Goal: Task Accomplishment & Management: Use online tool/utility

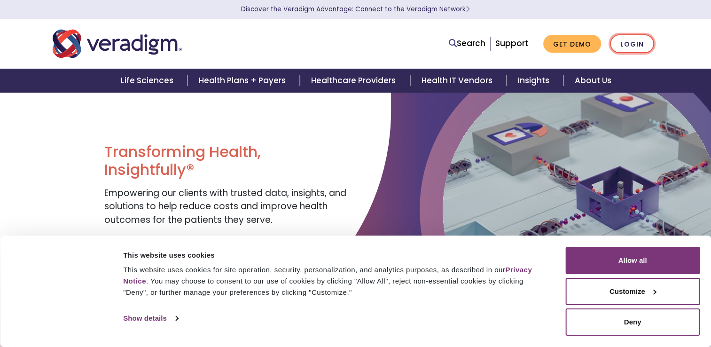
click at [643, 45] on link "Login" at bounding box center [632, 43] width 44 height 19
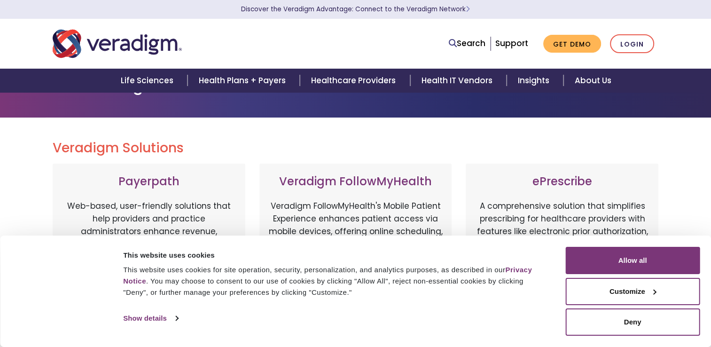
scroll to position [31, 0]
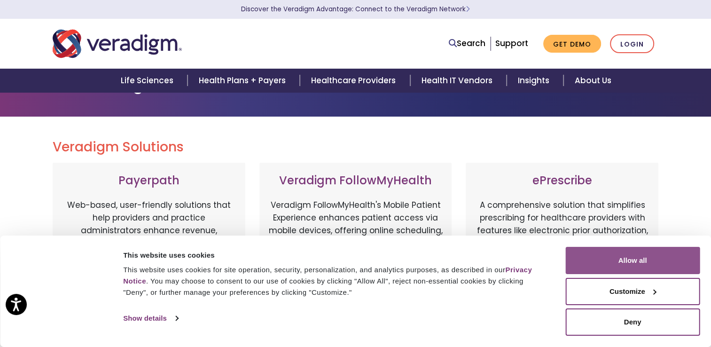
click at [659, 263] on button "Allow all" at bounding box center [632, 260] width 134 height 27
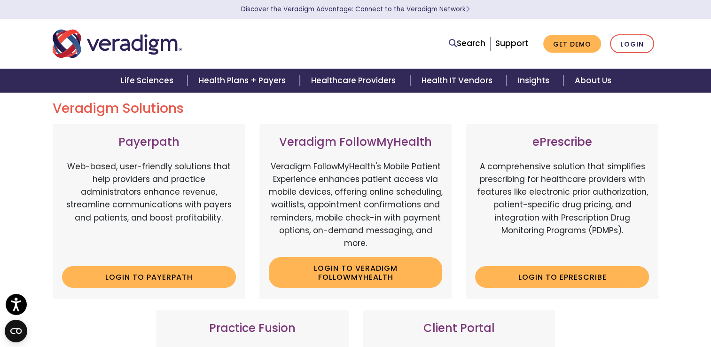
scroll to position [0, 0]
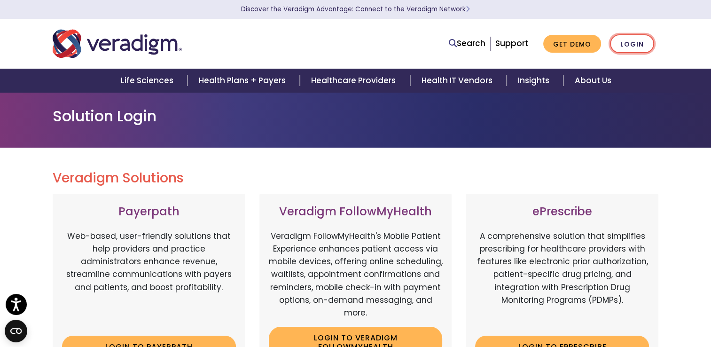
click at [634, 39] on link "Login" at bounding box center [632, 43] width 44 height 19
click at [103, 215] on h3 "Payerpath" at bounding box center [149, 212] width 174 height 14
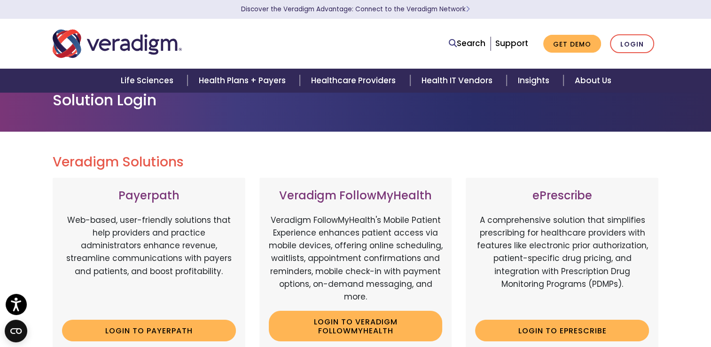
scroll to position [17, 0]
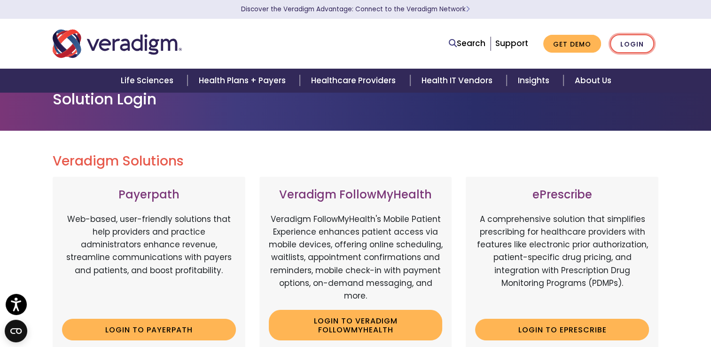
click at [631, 48] on link "Login" at bounding box center [632, 43] width 44 height 19
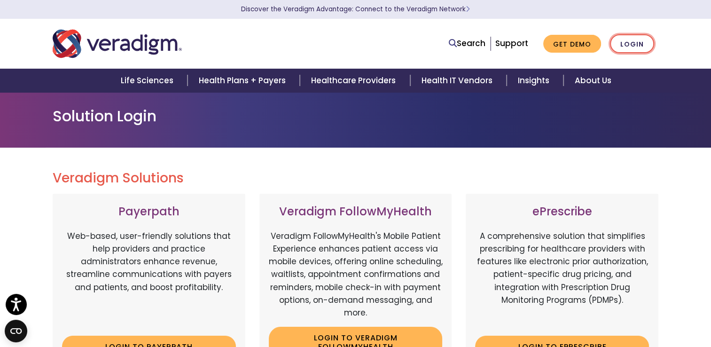
click at [644, 50] on link "Login" at bounding box center [632, 43] width 44 height 19
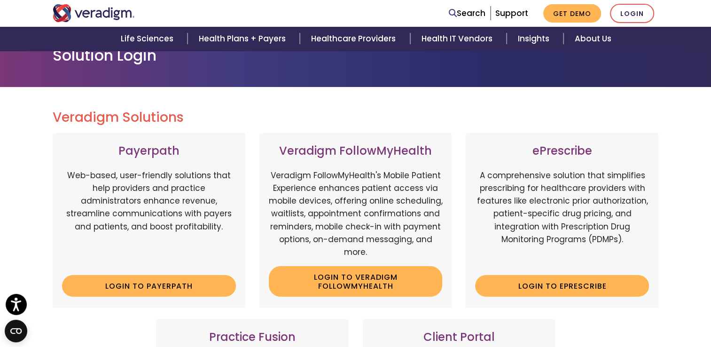
scroll to position [74, 0]
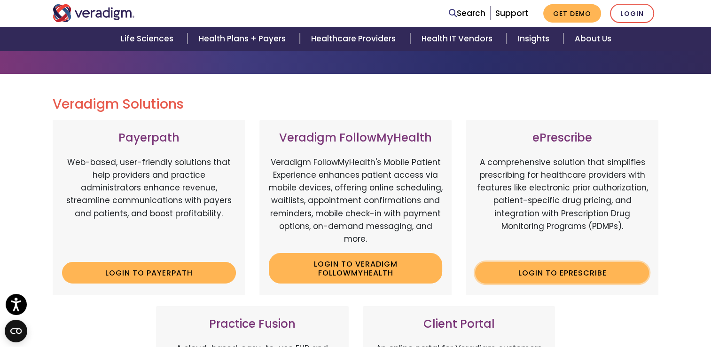
click at [615, 278] on link "Login to ePrescribe" at bounding box center [562, 273] width 174 height 22
